Goal: Information Seeking & Learning: Learn about a topic

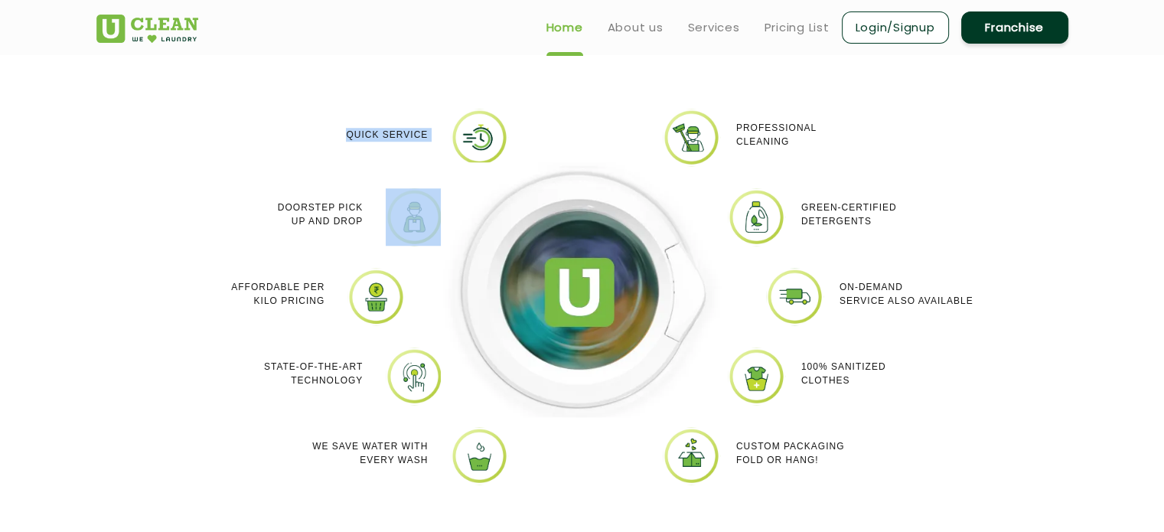
scroll to position [1324, 0]
click at [331, 203] on p "Doorstep Pick up and Drop" at bounding box center [320, 215] width 85 height 28
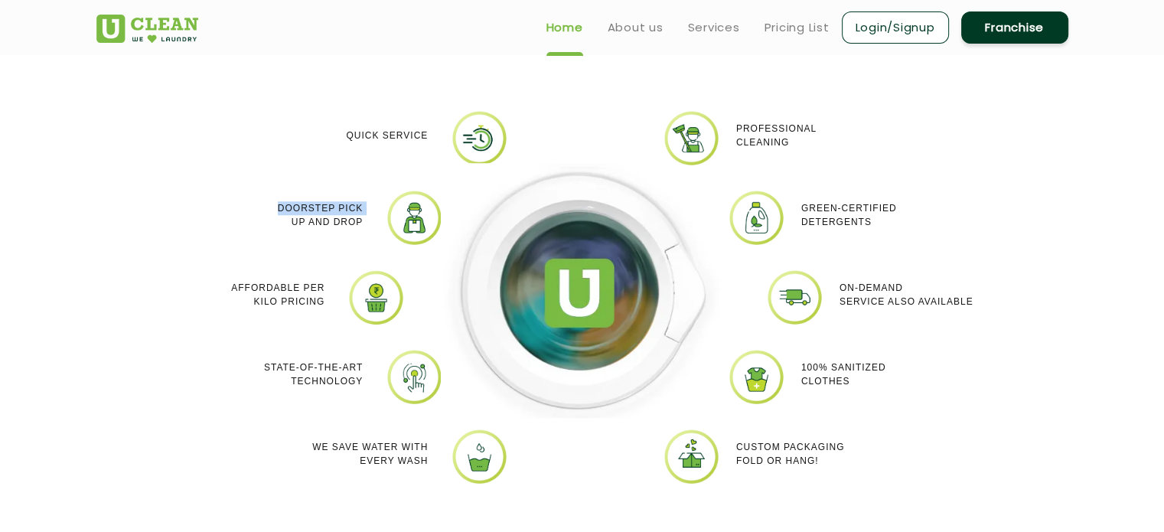
click at [331, 203] on p "Doorstep Pick up and Drop" at bounding box center [320, 215] width 85 height 28
copy p "Doorstep Pick up and Drop"
click at [292, 281] on p "Affordable per kilo pricing" at bounding box center [277, 295] width 93 height 28
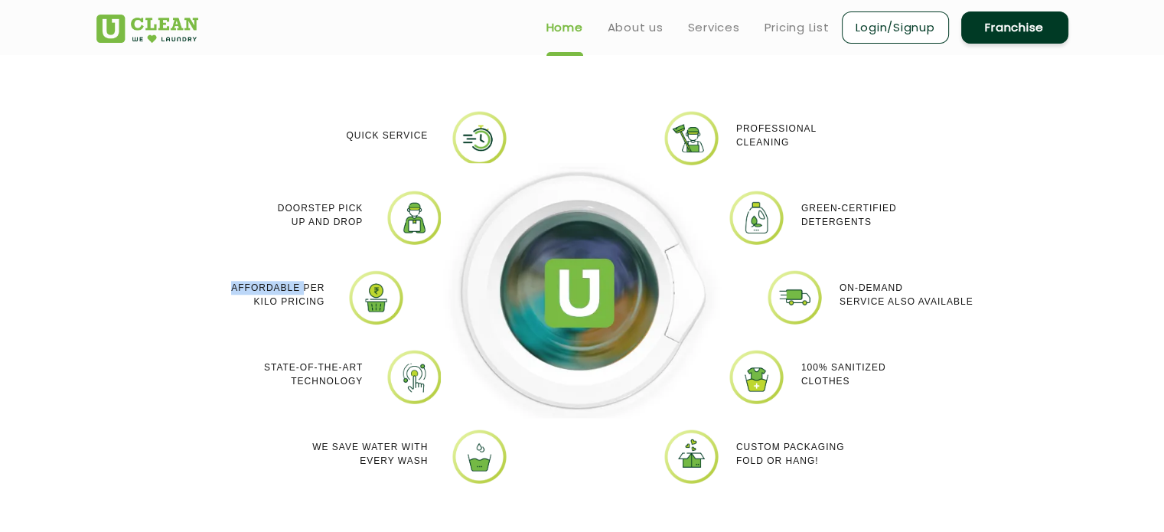
click at [292, 281] on p "Affordable per kilo pricing" at bounding box center [277, 295] width 93 height 28
click at [312, 362] on p "State-of-the-art Technology" at bounding box center [313, 374] width 99 height 28
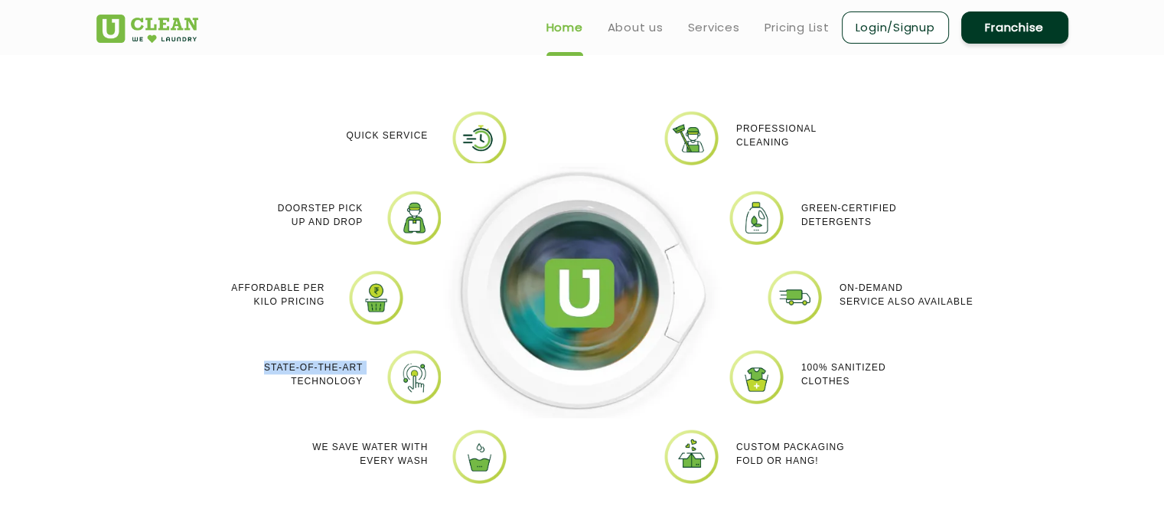
click at [312, 362] on p "State-of-the-art Technology" at bounding box center [313, 374] width 99 height 28
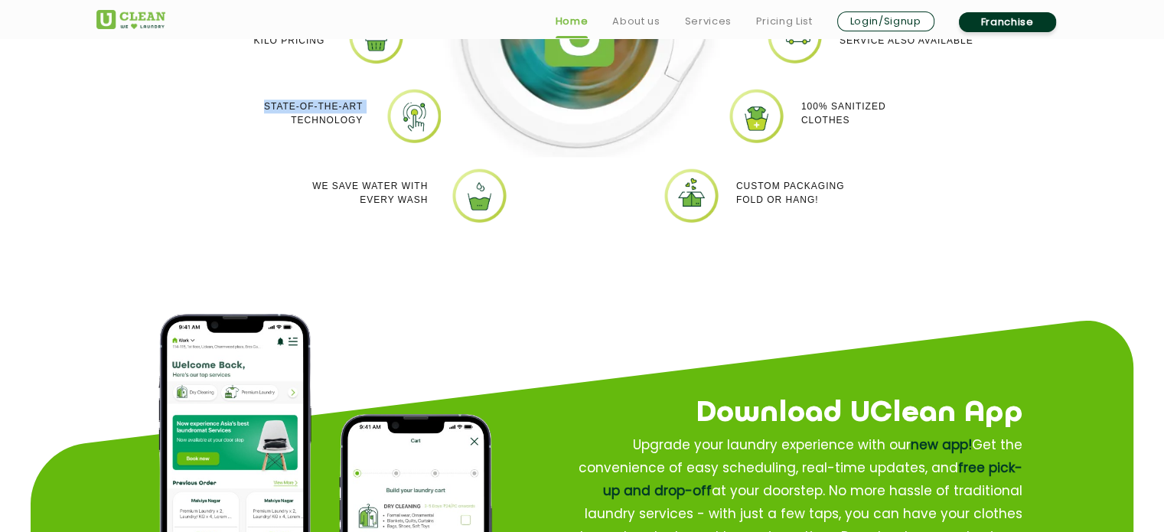
scroll to position [1584, 0]
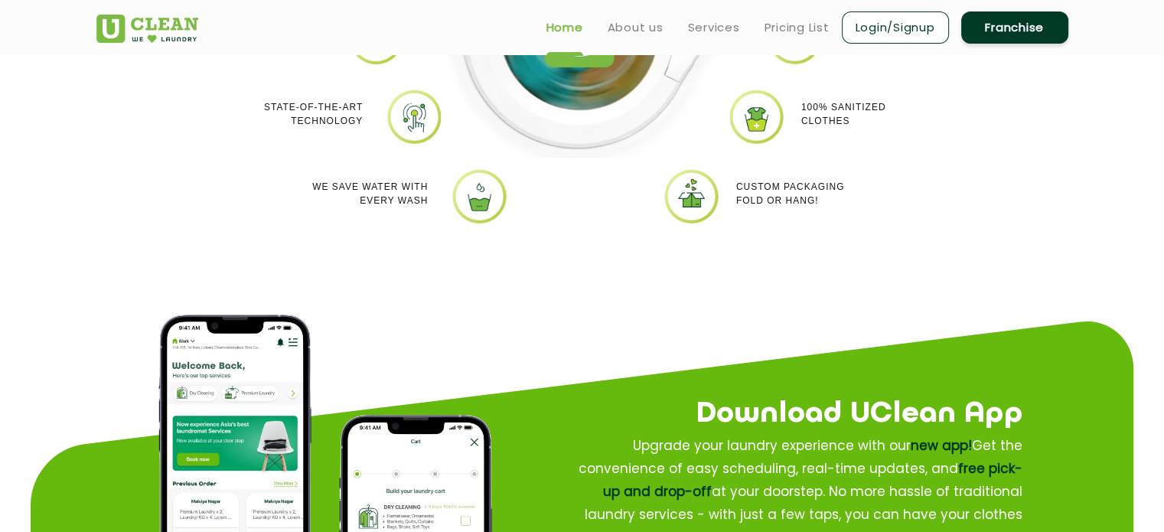
click at [341, 181] on p "We Save Water with every wash" at bounding box center [370, 194] width 116 height 28
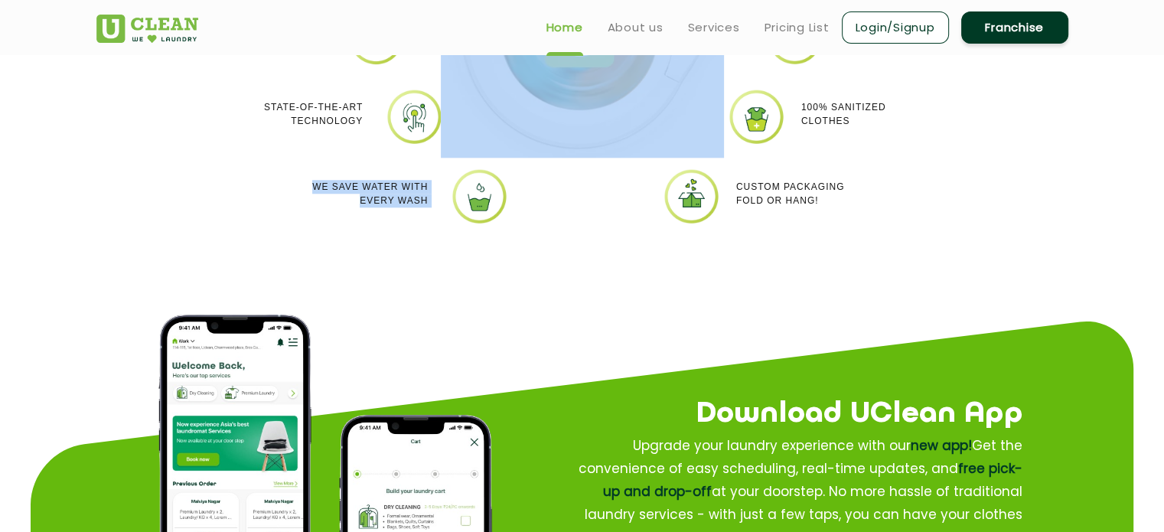
scroll to position [1487, 0]
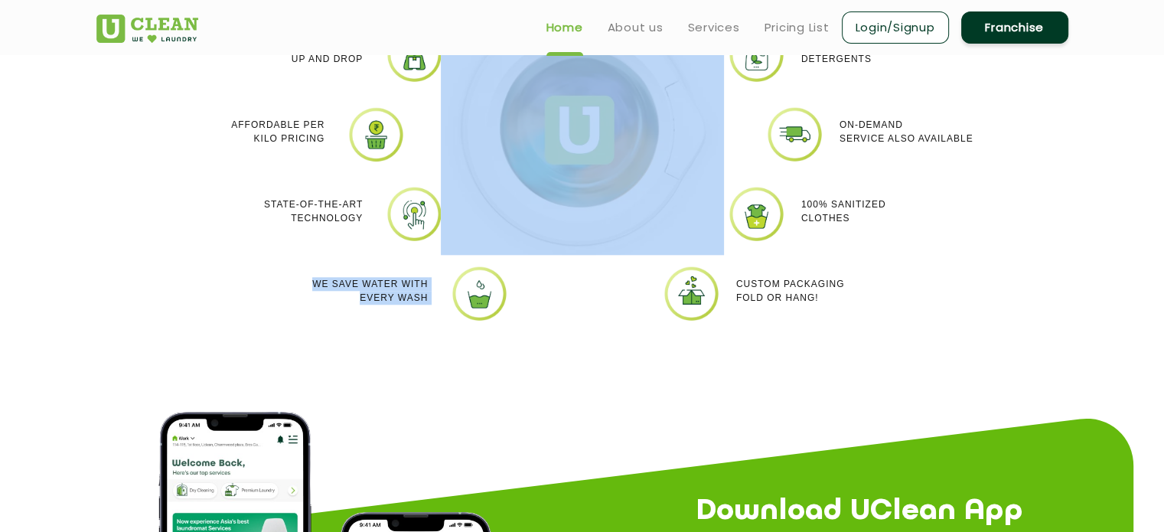
copy p "We Save Water with every wash"
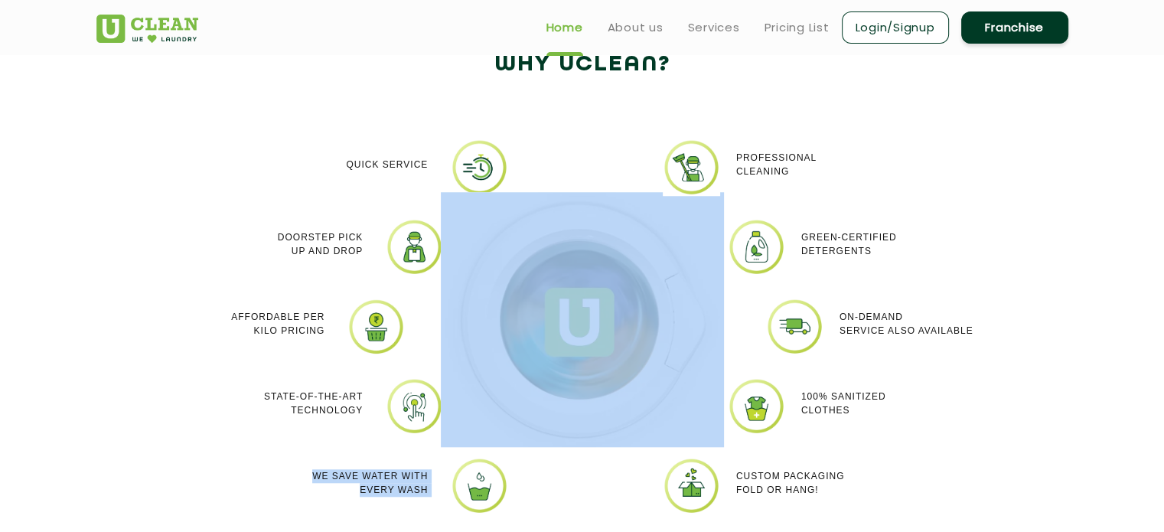
scroll to position [1270, 0]
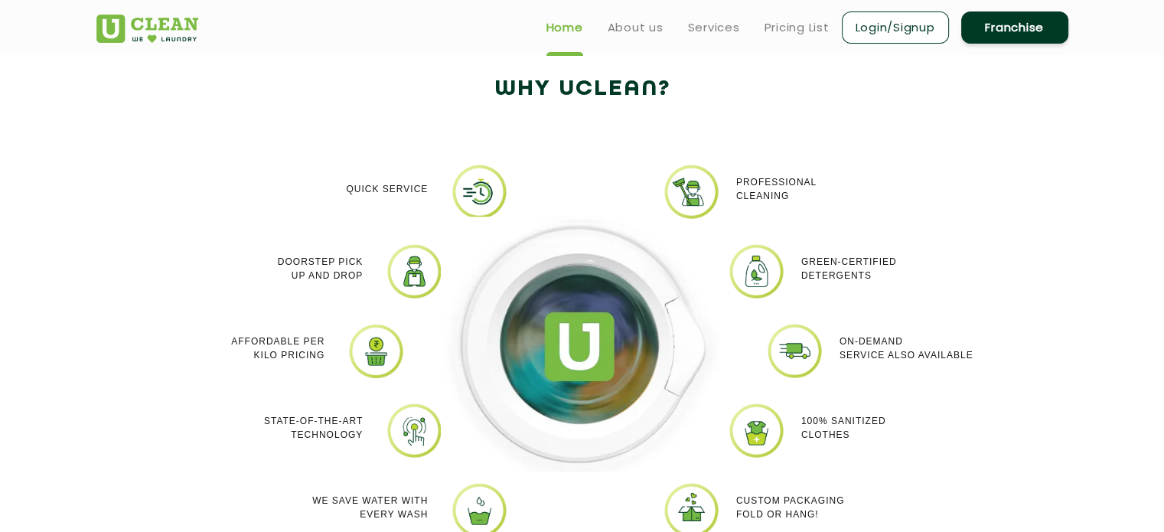
click at [759, 197] on p "Professional cleaning" at bounding box center [776, 189] width 80 height 28
click at [743, 175] on p "Professional cleaning" at bounding box center [776, 189] width 80 height 28
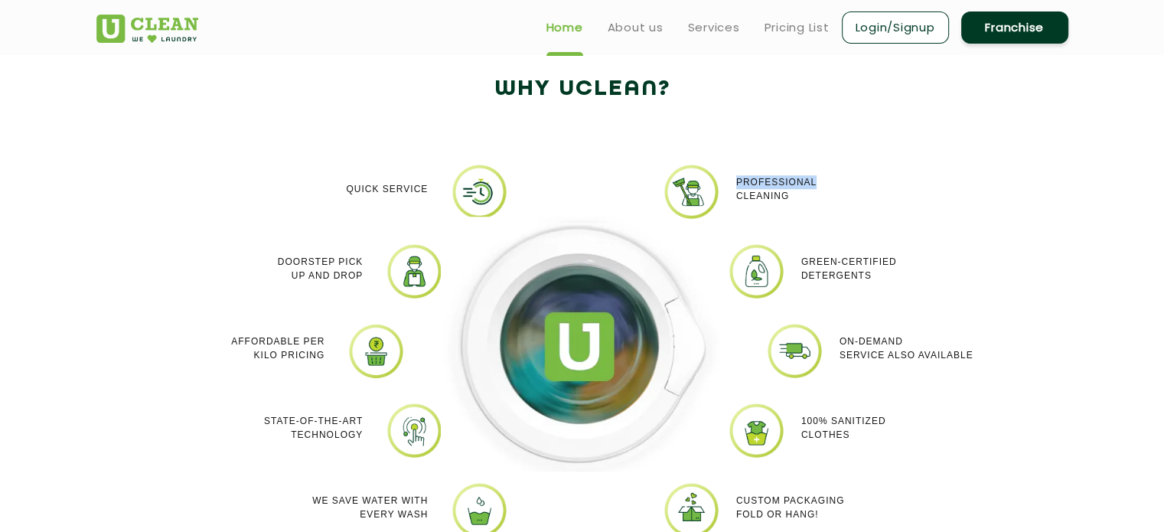
copy p "Professional cleaning"
drag, startPoint x: 842, startPoint y: 262, endPoint x: 859, endPoint y: 271, distance: 19.5
drag, startPoint x: 859, startPoint y: 271, endPoint x: 800, endPoint y: 262, distance: 60.3
click at [800, 262] on div "Green-Certified Detergents" at bounding box center [900, 269] width 221 height 52
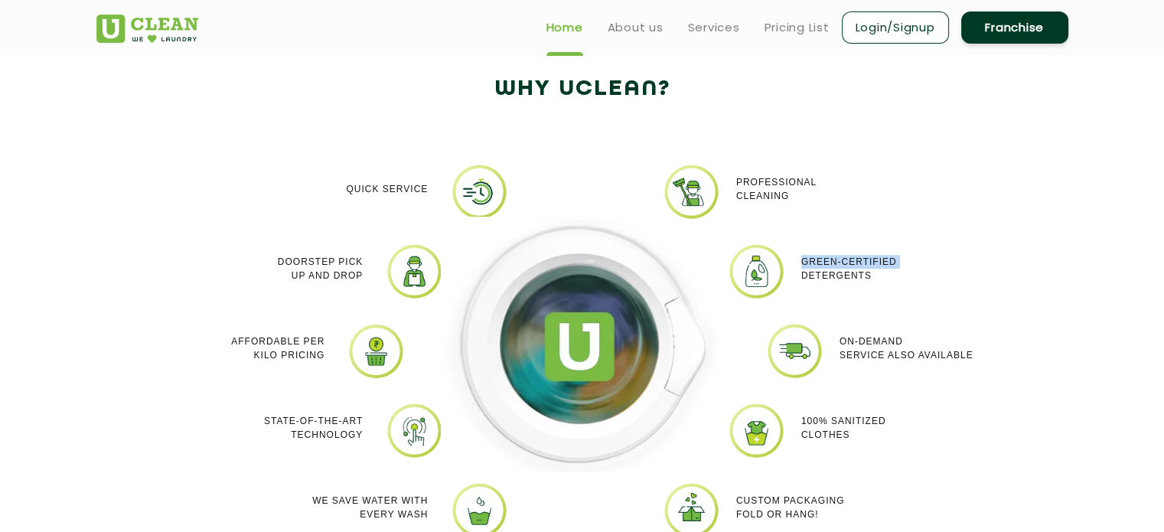
click at [800, 262] on div "Green-Certified Detergents" at bounding box center [900, 269] width 221 height 52
copy p "Green-Certified Detergents"
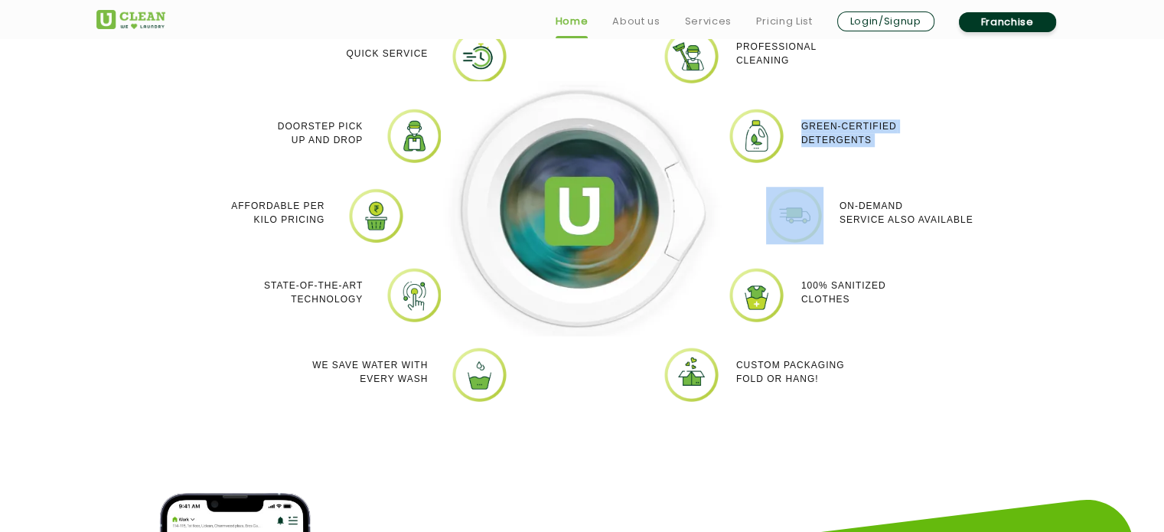
scroll to position [1445, 0]
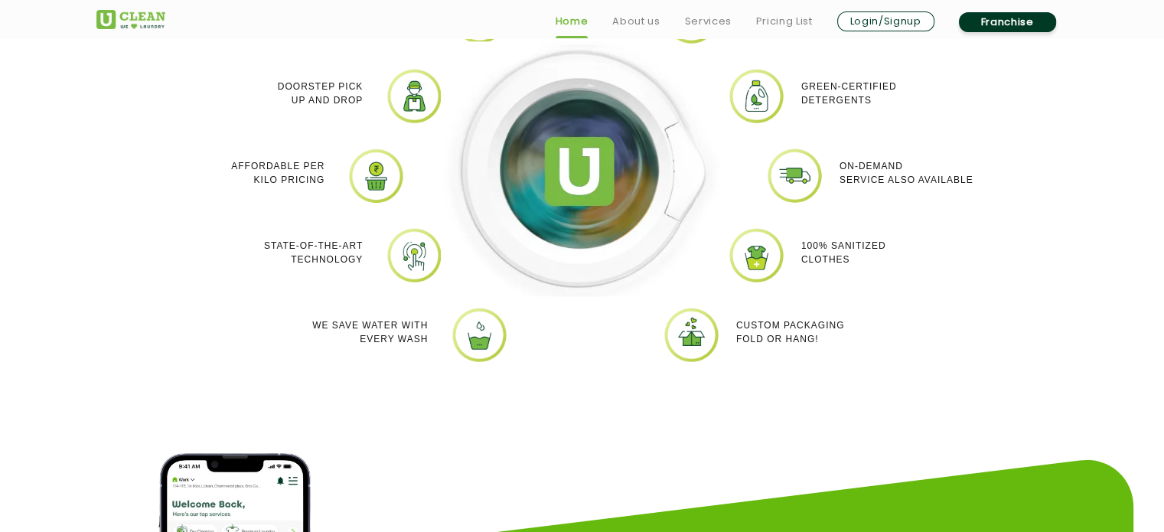
click at [849, 160] on p "On-demand service also available" at bounding box center [906, 173] width 134 height 28
copy p "On-demand service also available"
click at [820, 247] on p "100% Sanitized Clothes" at bounding box center [843, 253] width 85 height 28
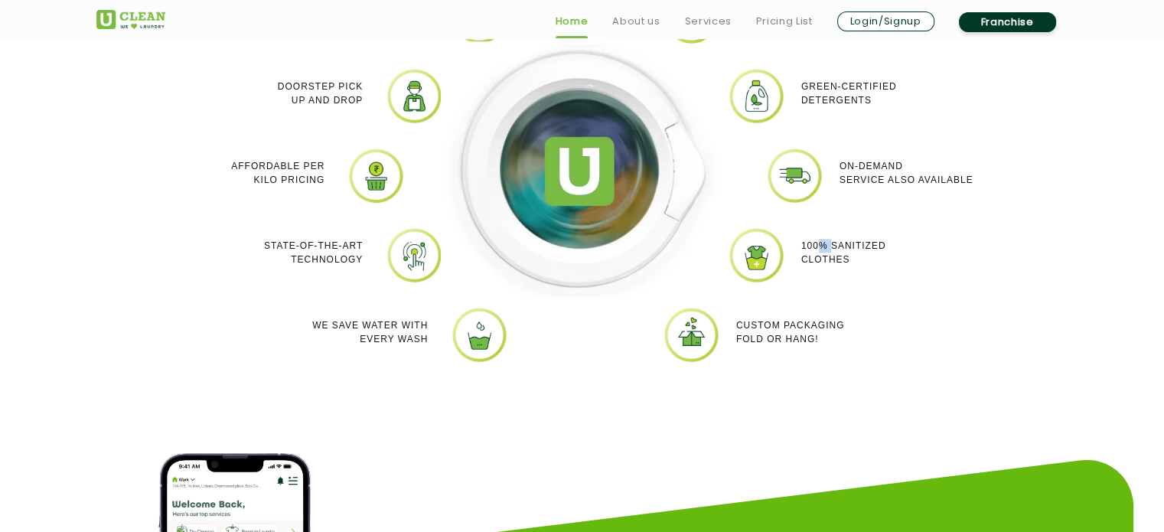
click at [820, 247] on p "100% Sanitized Clothes" at bounding box center [843, 253] width 85 height 28
copy p "100% Sanitized Clothes"
click at [761, 327] on p "Custom packaging Fold or Hang!" at bounding box center [790, 332] width 109 height 28
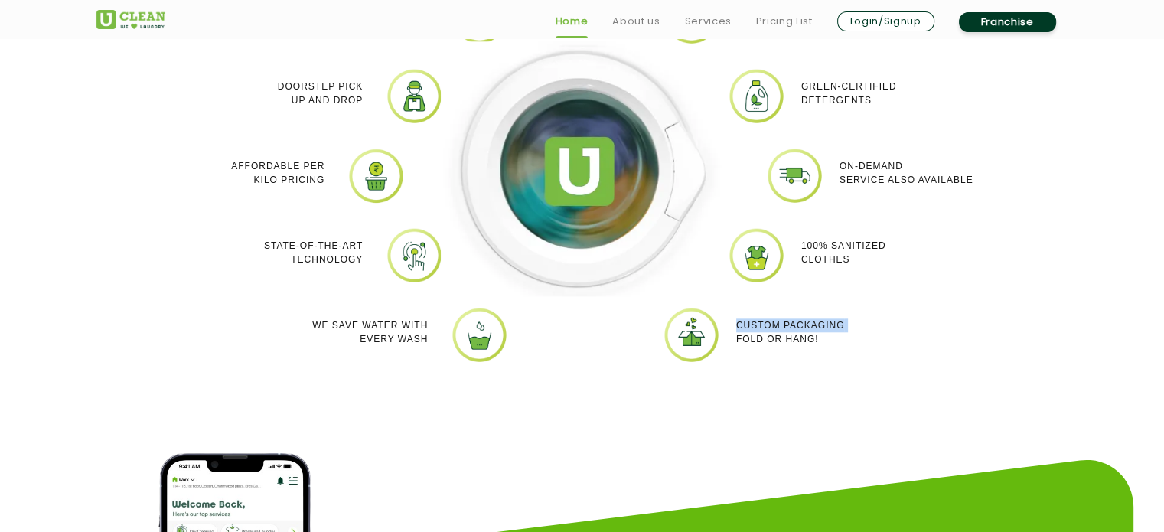
click at [761, 327] on p "Custom packaging Fold or Hang!" at bounding box center [790, 332] width 109 height 28
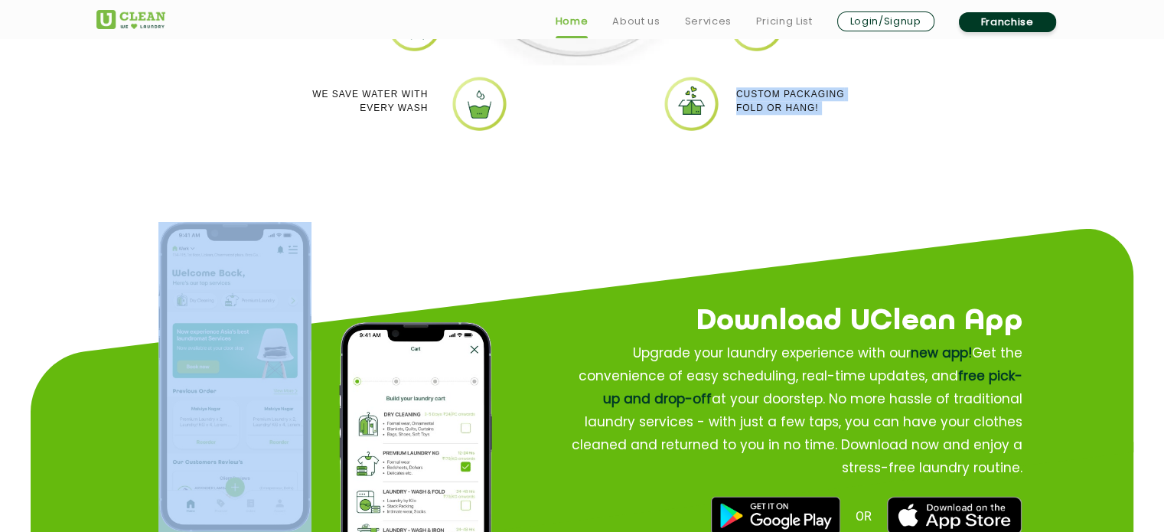
copy app-why-us "Custom packaging Fold or Hang! Quick Service Doorstep Pick up and Drop Affordab…"
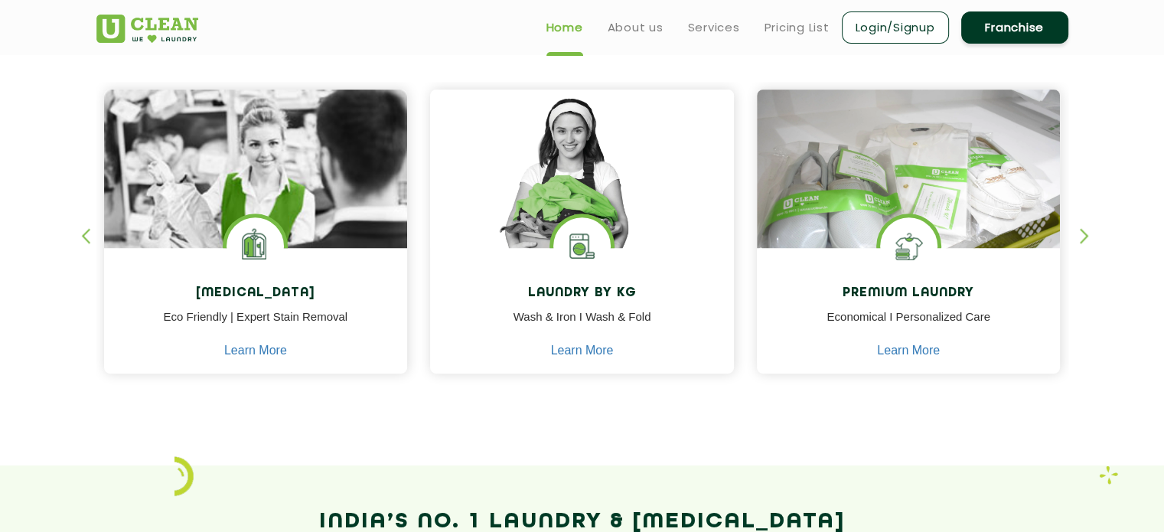
scroll to position [582, 0]
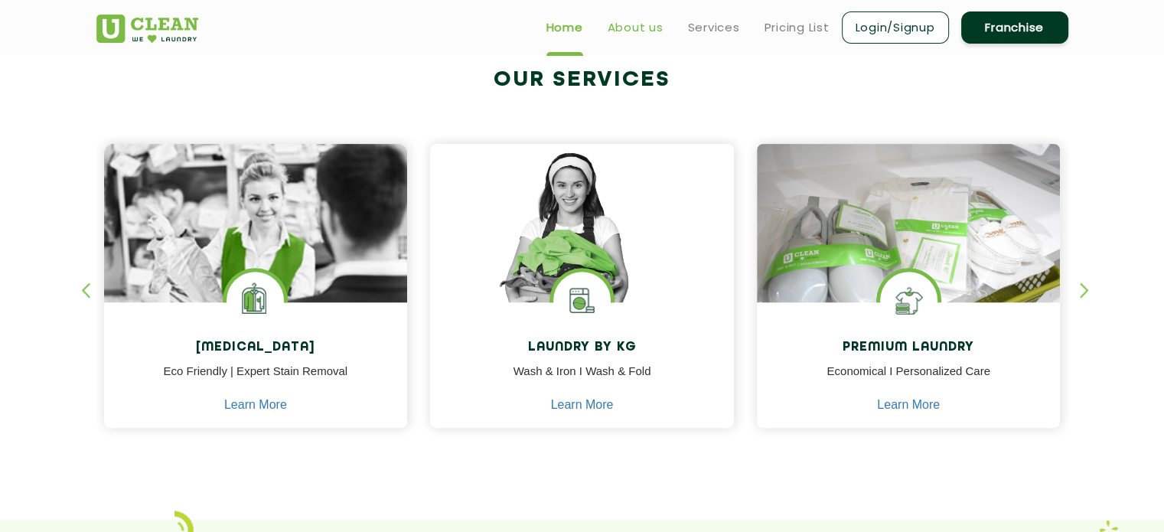
click at [613, 29] on link "About us" at bounding box center [636, 27] width 56 height 18
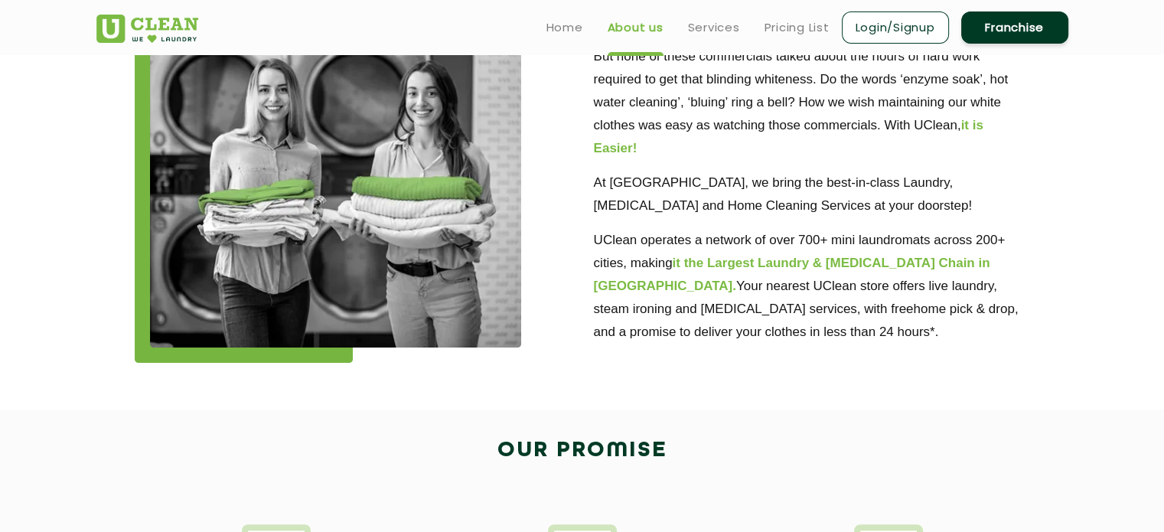
scroll to position [435, 0]
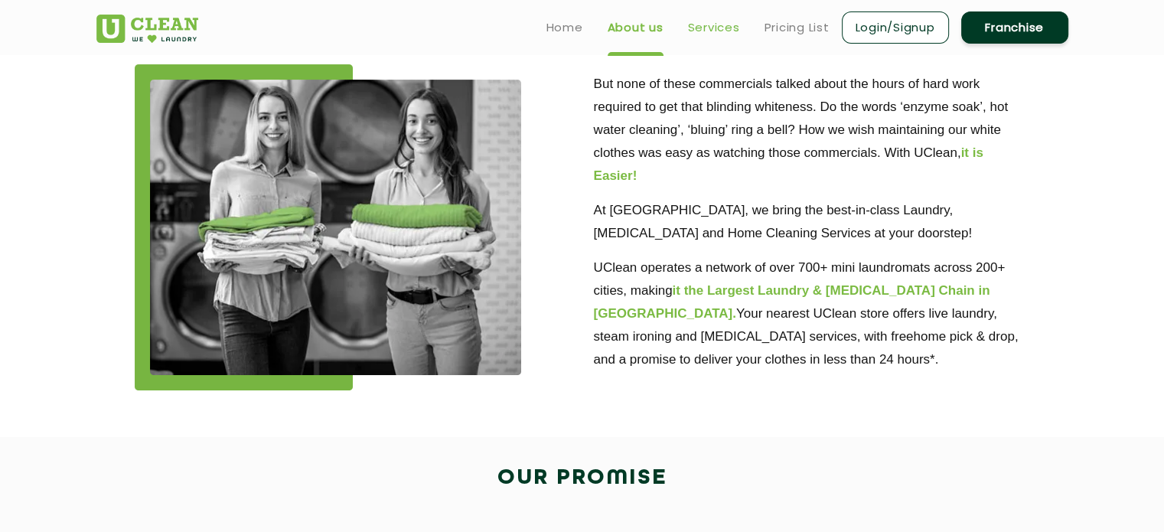
click at [719, 30] on link "Services" at bounding box center [714, 27] width 52 height 18
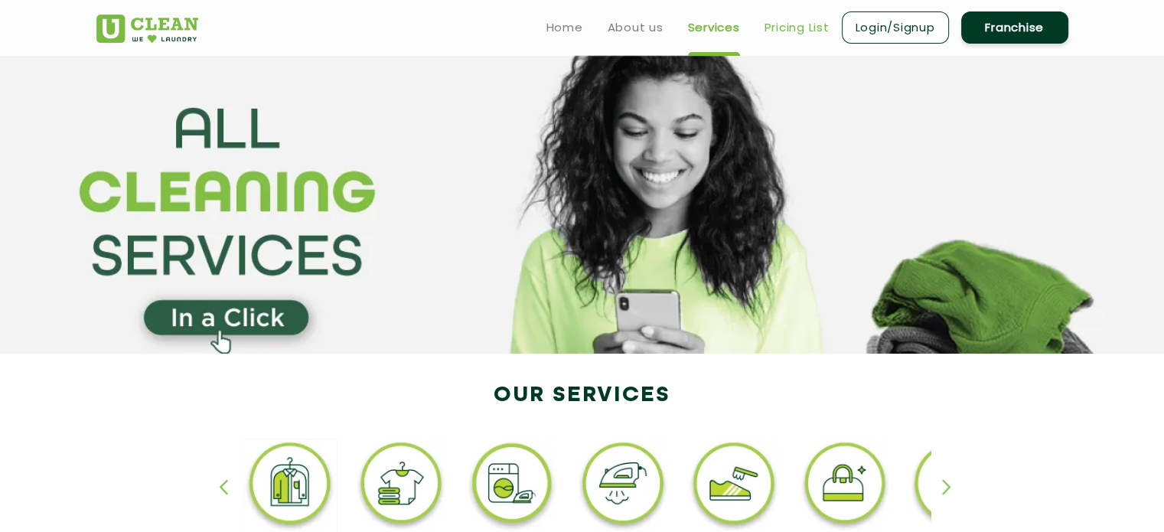
click at [803, 24] on link "Pricing List" at bounding box center [796, 27] width 65 height 18
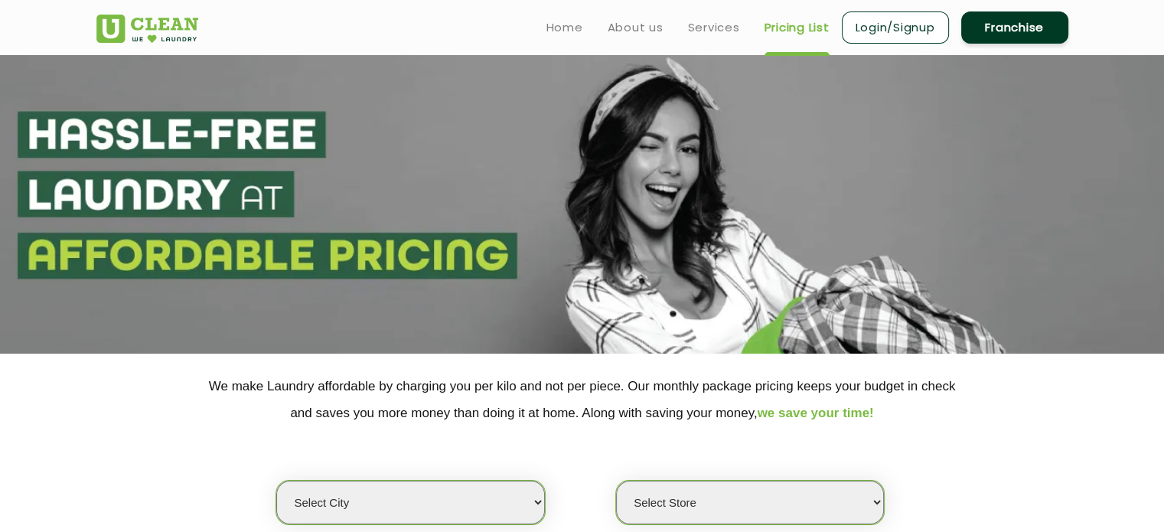
select select "0"
click at [568, 14] on ul "Home About us Services Pricing List Login/Signup Franchise" at bounding box center [801, 27] width 534 height 36
click at [567, 24] on link "Home" at bounding box center [564, 27] width 37 height 18
